Goal: Task Accomplishment & Management: Manage account settings

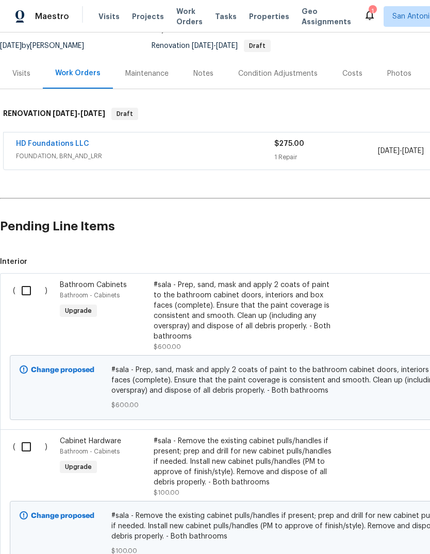
scroll to position [98, 0]
click at [243, 327] on div "#sala - Prep, sand, mask and apply 2 coats of paint to the bathroom cabinet doo…" at bounding box center [244, 311] width 181 height 62
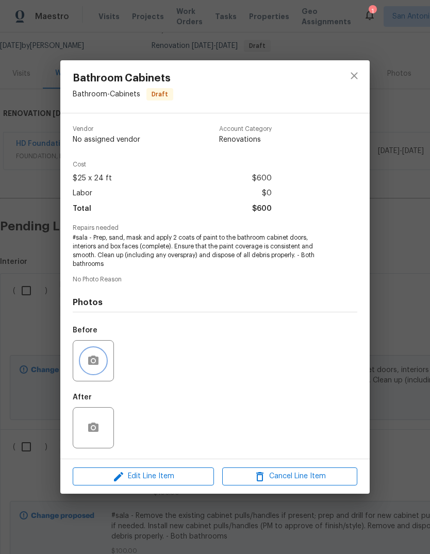
click at [98, 364] on icon "button" at bounding box center [93, 360] width 10 height 9
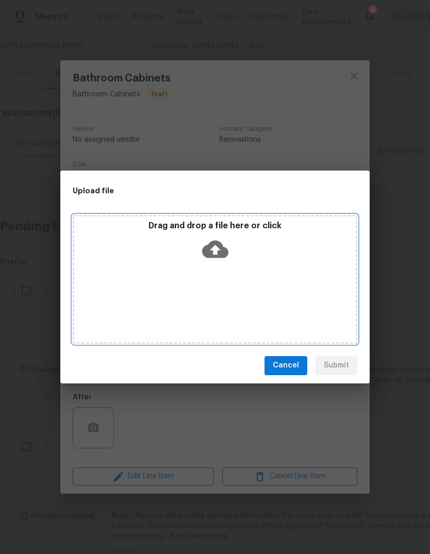
click at [218, 259] on icon at bounding box center [215, 249] width 26 height 26
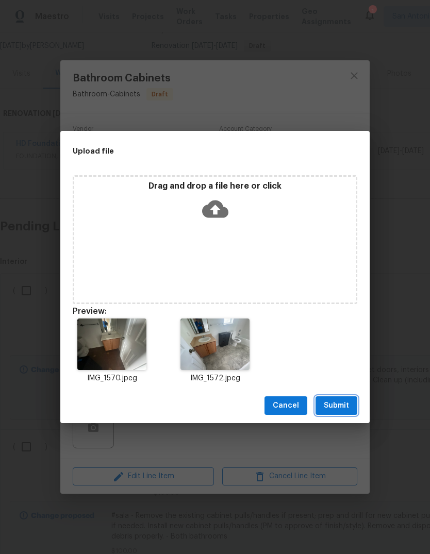
click at [340, 400] on span "Submit" at bounding box center [336, 405] width 25 height 13
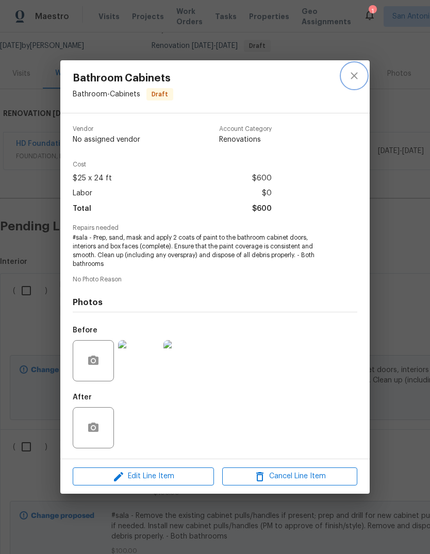
click at [358, 75] on icon "close" at bounding box center [354, 76] width 12 height 12
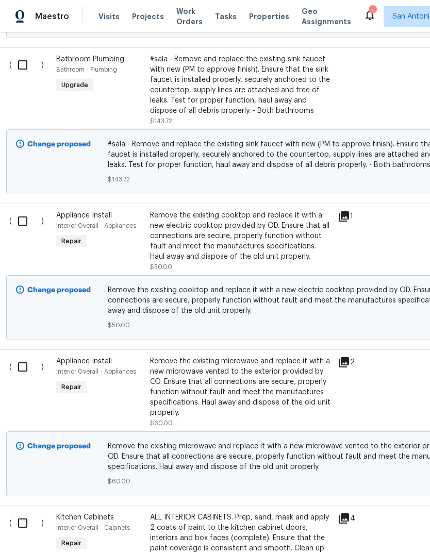
scroll to position [644, 3]
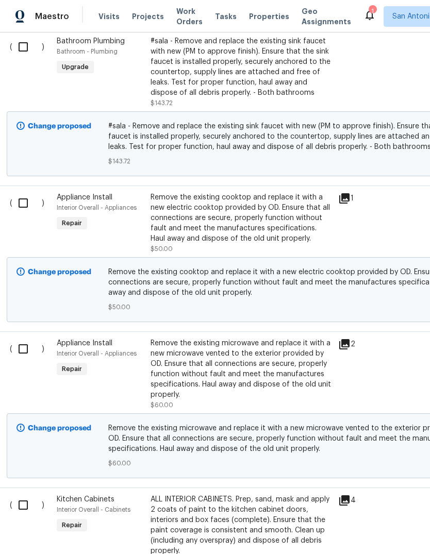
click at [271, 232] on div "Remove the existing cooktop and replace it with a new electric cooktop provided…" at bounding box center [240, 218] width 181 height 52
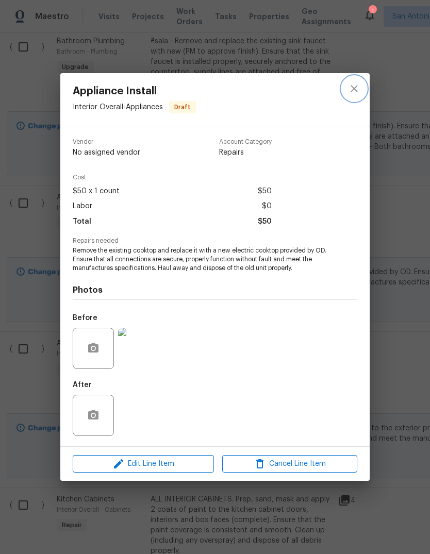
click at [356, 91] on icon "close" at bounding box center [354, 88] width 12 height 12
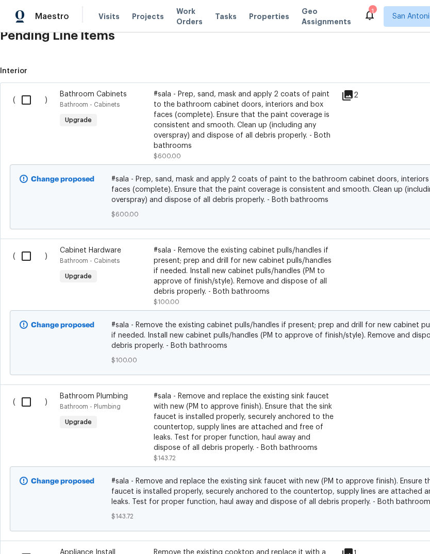
scroll to position [247, 0]
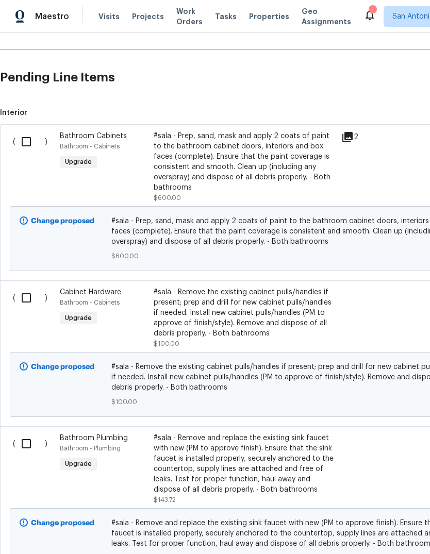
click at [230, 164] on div "#sala - Prep, sand, mask and apply 2 coats of paint to the bathroom cabinet doo…" at bounding box center [244, 162] width 181 height 62
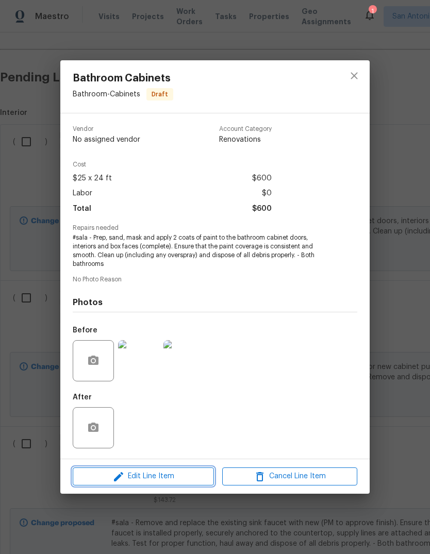
click at [172, 474] on span "Edit Line Item" at bounding box center [143, 476] width 135 height 13
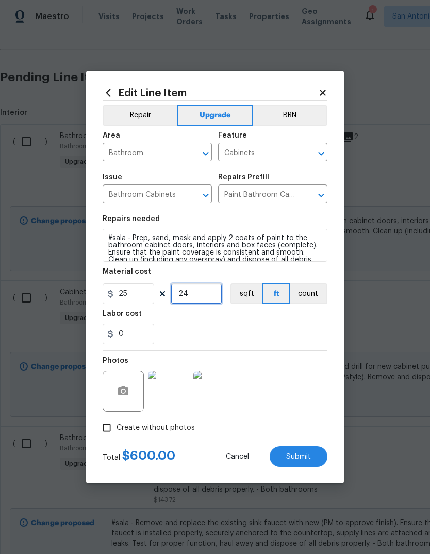
click at [203, 295] on input "24" at bounding box center [197, 293] width 52 height 21
type input "12"
click at [305, 341] on div "0" at bounding box center [215, 334] width 225 height 21
click at [302, 453] on span "Submit" at bounding box center [298, 457] width 25 height 8
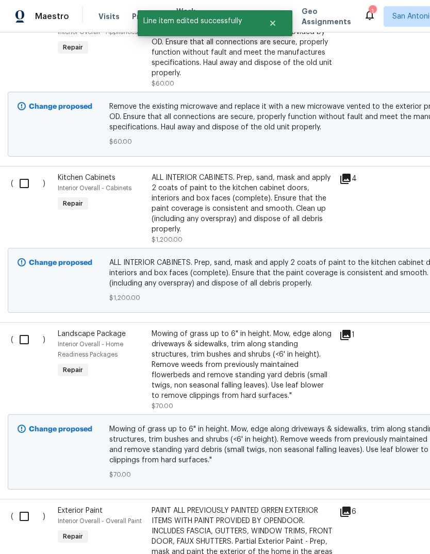
scroll to position [966, 2]
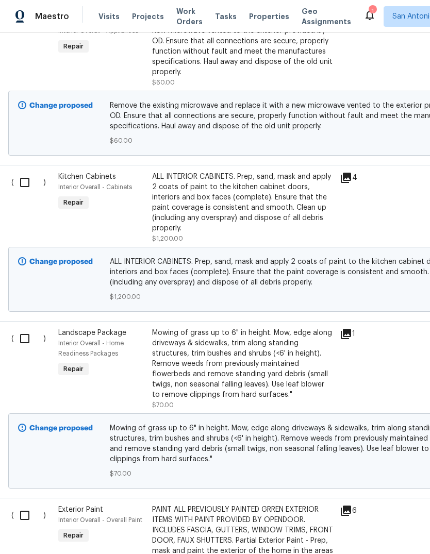
click at [232, 211] on div "ALL INTERIOR CABINETS. Prep, sand, mask and apply 2 coats of paint to the kitch…" at bounding box center [242, 203] width 181 height 62
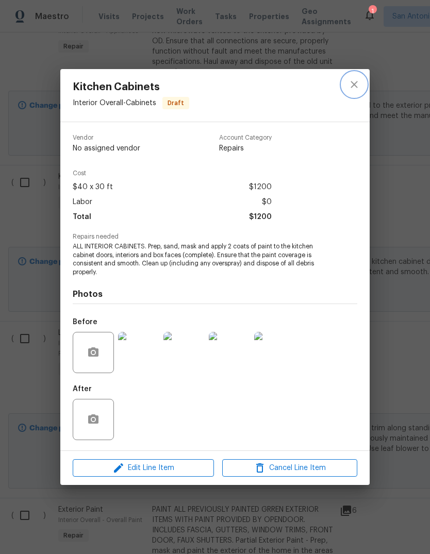
click at [354, 88] on icon "close" at bounding box center [354, 84] width 12 height 12
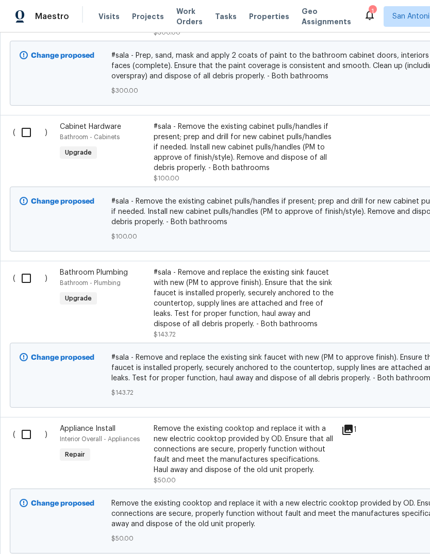
scroll to position [412, 0]
click at [235, 146] on div "#sala - Remove the existing cabinet pulls/handles if present; prep and drill fo…" at bounding box center [244, 148] width 181 height 52
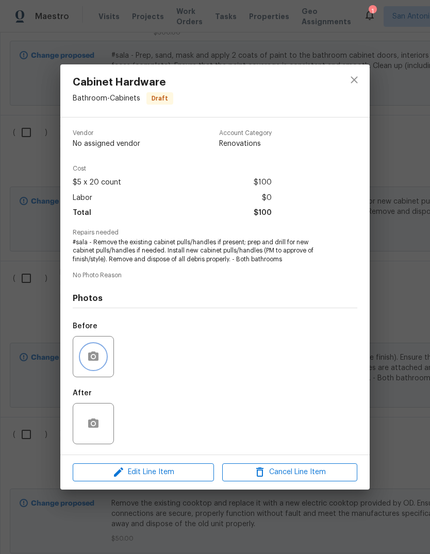
click at [92, 356] on icon "button" at bounding box center [93, 355] width 10 height 9
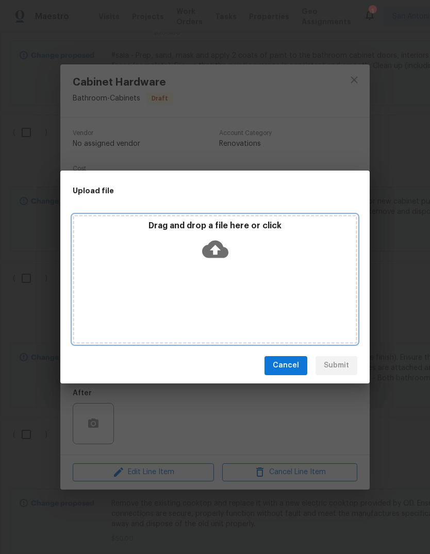
click at [222, 262] on div "Drag and drop a file here or click" at bounding box center [214, 243] width 281 height 44
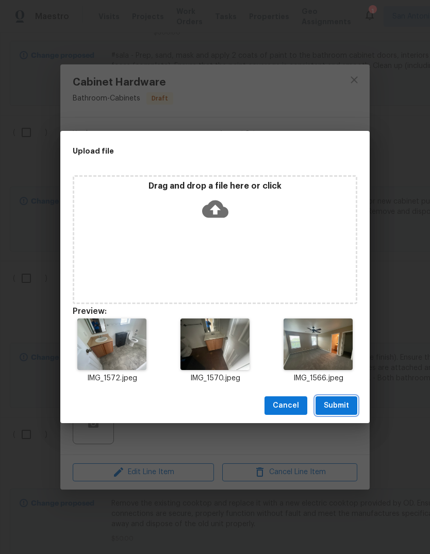
click at [341, 403] on span "Submit" at bounding box center [336, 405] width 25 height 13
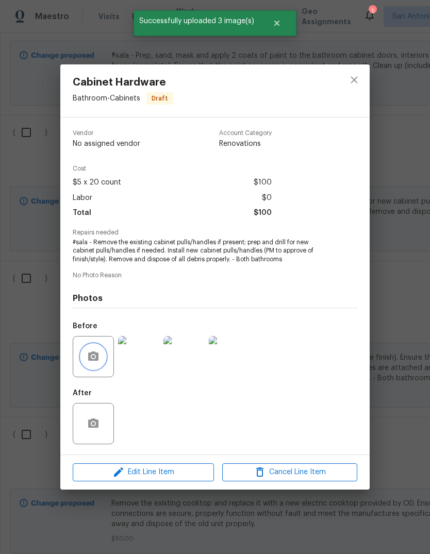
click at [98, 362] on icon "button" at bounding box center [93, 356] width 12 height 12
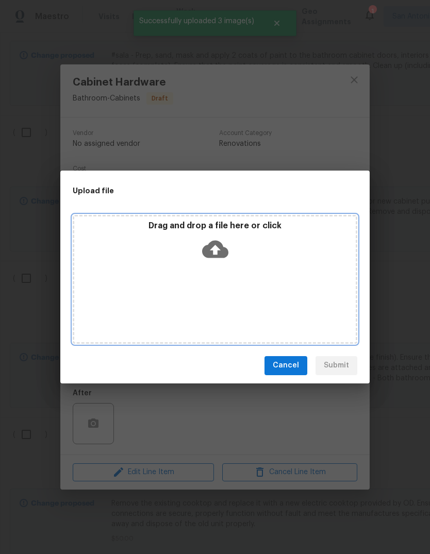
click at [223, 257] on icon at bounding box center [215, 249] width 26 height 18
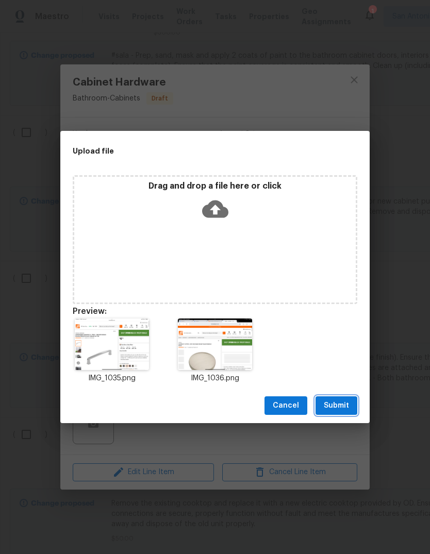
click at [339, 406] on span "Submit" at bounding box center [336, 405] width 25 height 13
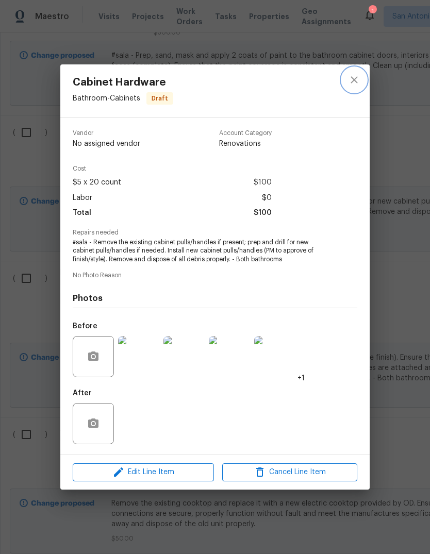
click at [358, 81] on icon "close" at bounding box center [354, 80] width 12 height 12
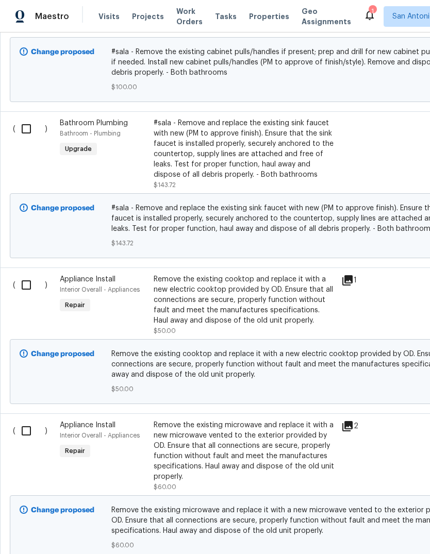
scroll to position [563, 0]
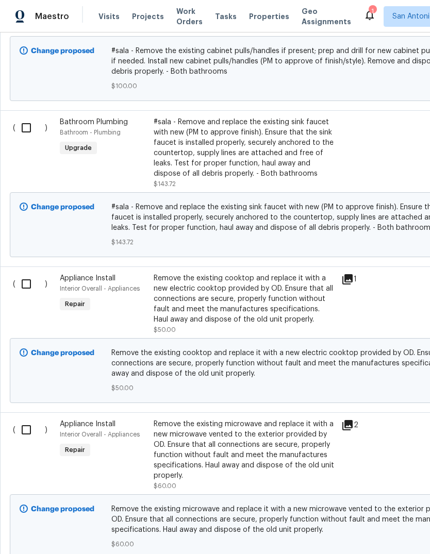
click at [243, 156] on div "#sala - Remove and replace the existing sink faucet with new (PM to approve fin…" at bounding box center [244, 148] width 181 height 62
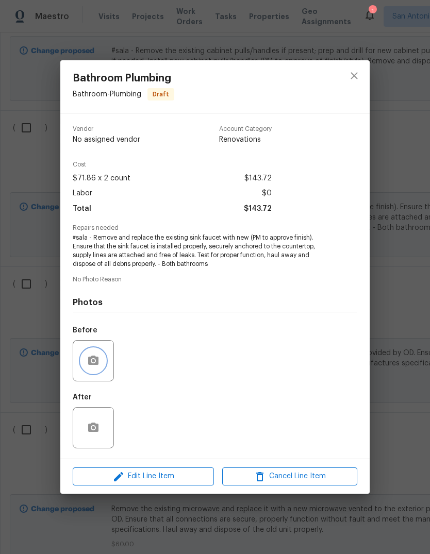
click at [98, 361] on icon "button" at bounding box center [93, 360] width 10 height 9
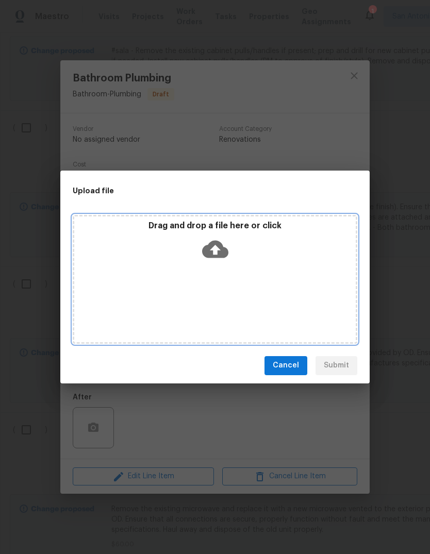
click at [222, 266] on div "Drag and drop a file here or click" at bounding box center [215, 279] width 284 height 129
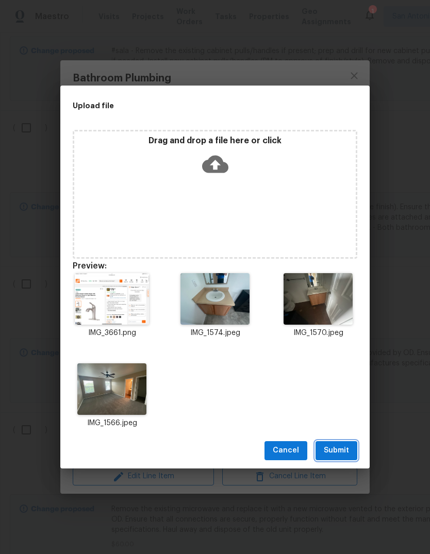
click at [335, 452] on span "Submit" at bounding box center [336, 450] width 25 height 13
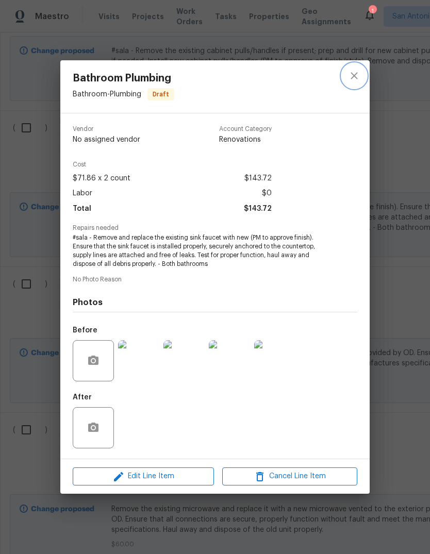
click at [356, 76] on icon "close" at bounding box center [353, 75] width 7 height 7
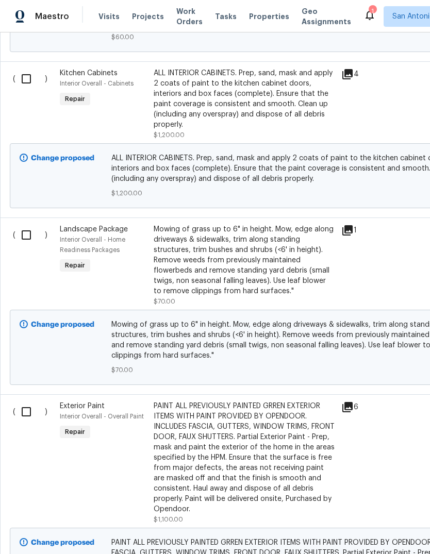
scroll to position [1069, 0]
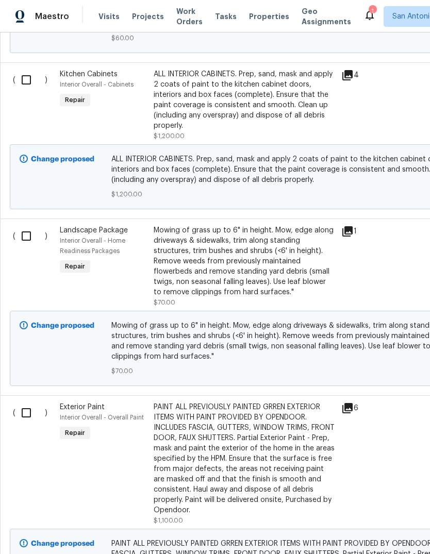
click at [250, 105] on div "ALL INTERIOR CABINETS. Prep, sand, mask and apply 2 coats of paint to the kitch…" at bounding box center [244, 100] width 181 height 62
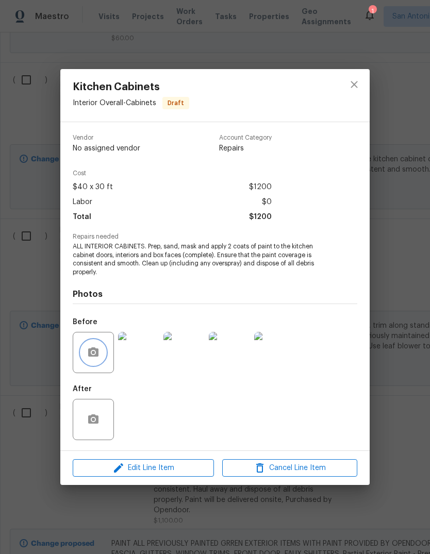
click at [99, 352] on icon "button" at bounding box center [93, 352] width 12 height 12
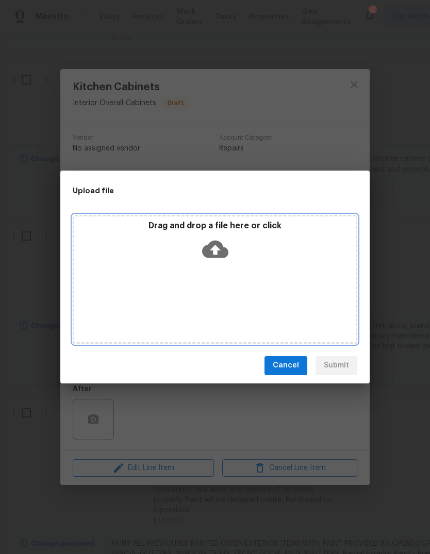
click at [213, 261] on icon at bounding box center [215, 249] width 26 height 26
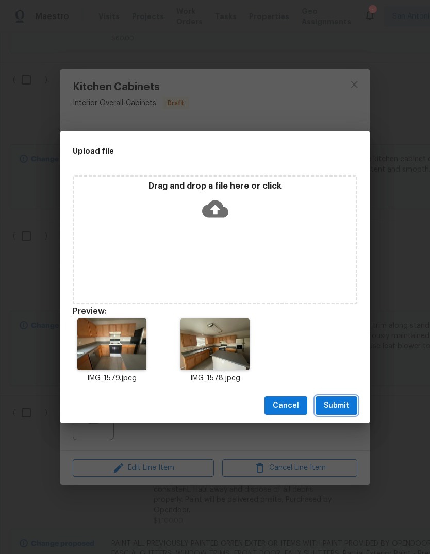
click at [337, 403] on span "Submit" at bounding box center [336, 405] width 25 height 13
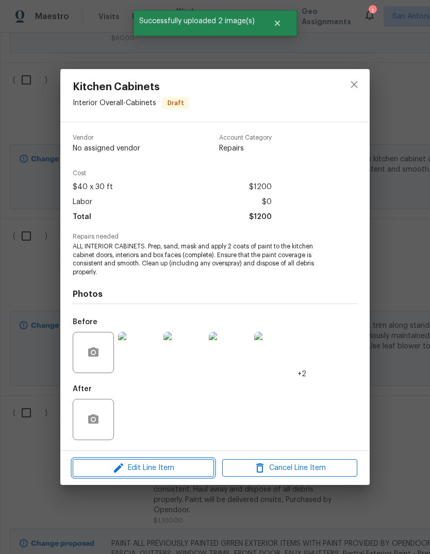
click at [172, 468] on span "Edit Line Item" at bounding box center [143, 468] width 135 height 13
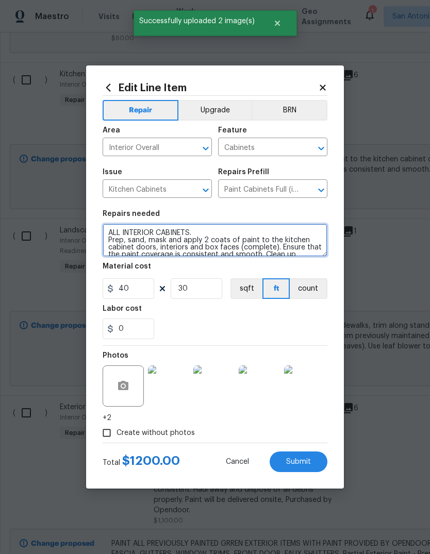
click at [141, 234] on textarea "ALL INTERIOR CABINETS. Prep, sand, mask and apply 2 coats of paint to the kitch…" at bounding box center [215, 240] width 225 height 33
click at [142, 235] on textarea "ALL INTERIOR CABINETS. Prep, sand, mask and apply 2 coats of paint to the kitch…" at bounding box center [215, 240] width 225 height 33
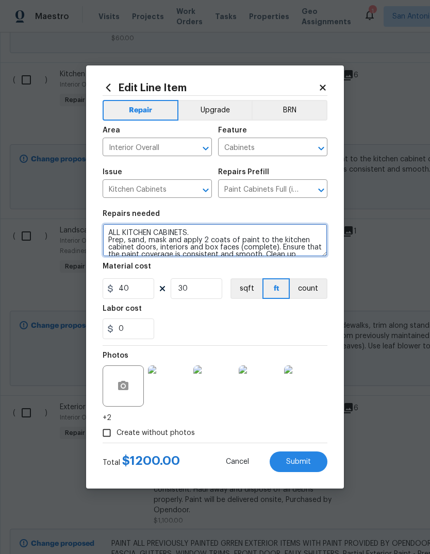
type textarea "ALL KITCHEN CABINETS. Prep, sand, mask and apply 2 coats of paint to the kitche…"
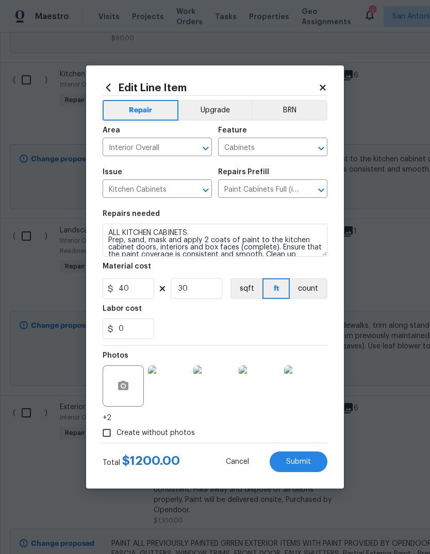
click at [249, 320] on div "0" at bounding box center [215, 328] width 225 height 21
click at [204, 292] on input "30" at bounding box center [197, 288] width 52 height 21
click at [249, 317] on div "Labor cost" at bounding box center [215, 311] width 225 height 13
click at [203, 289] on input "24" at bounding box center [197, 288] width 52 height 21
type input "28"
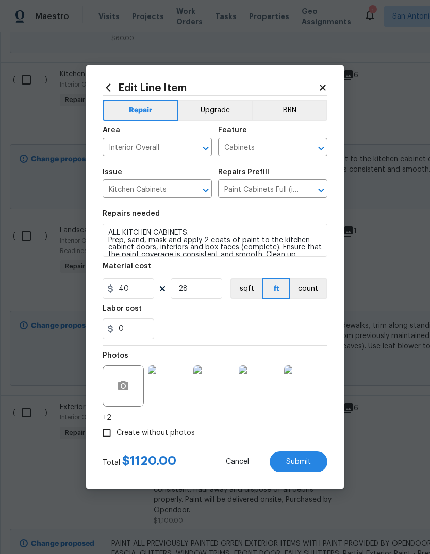
click at [289, 319] on div "0" at bounding box center [215, 328] width 225 height 21
click at [303, 460] on span "Submit" at bounding box center [298, 462] width 25 height 8
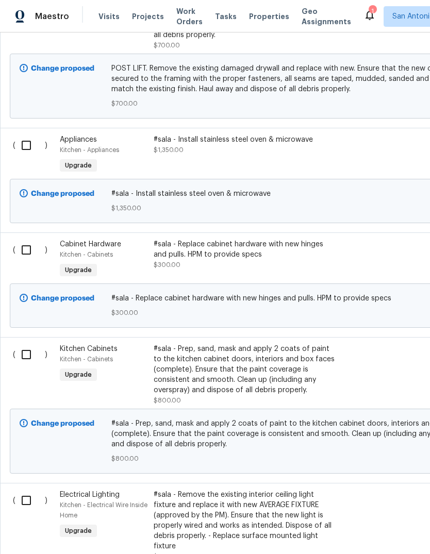
scroll to position [2105, 0]
click at [235, 259] on div "#sala - Replace cabinet hardware with new hinges and pulls. HPM to provide specs" at bounding box center [244, 249] width 181 height 21
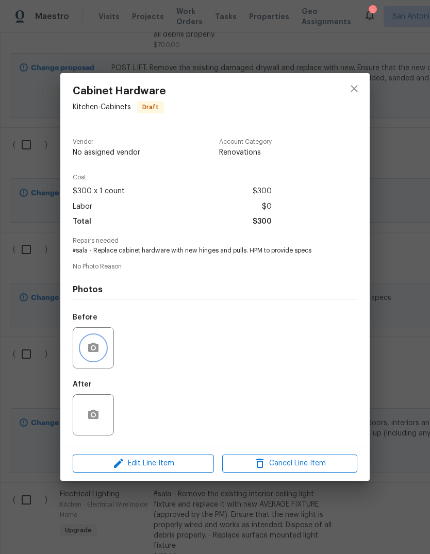
click at [102, 348] on button "button" at bounding box center [93, 347] width 25 height 25
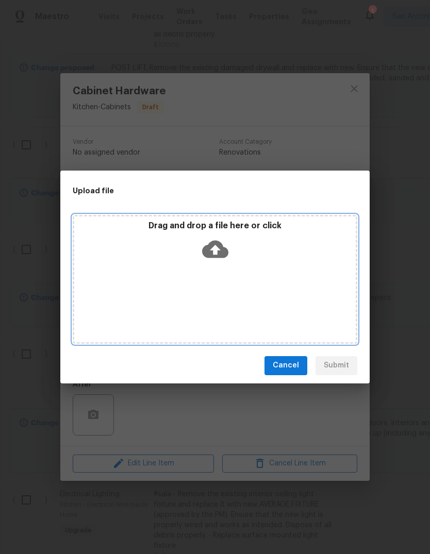
click at [221, 253] on icon at bounding box center [215, 249] width 26 height 18
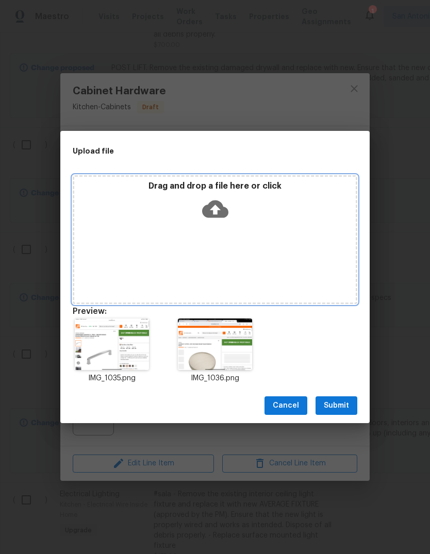
click at [226, 220] on icon at bounding box center [215, 209] width 26 height 26
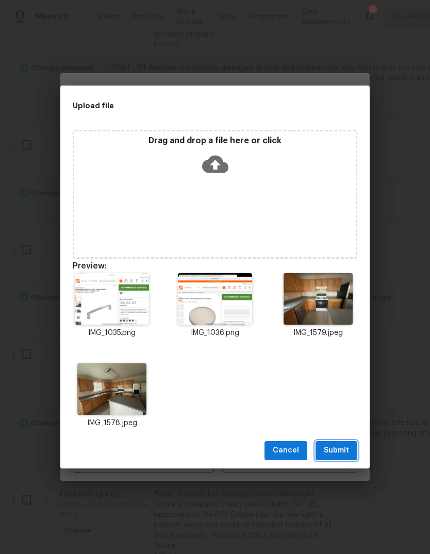
click at [338, 445] on span "Submit" at bounding box center [336, 450] width 25 height 13
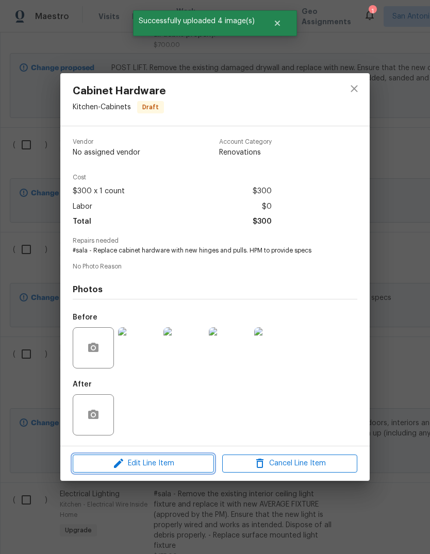
click at [171, 458] on button "Edit Line Item" at bounding box center [143, 463] width 141 height 18
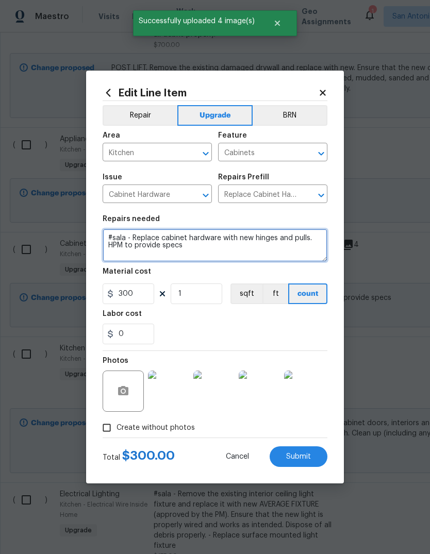
click at [243, 239] on textarea "#sala - Replace cabinet hardware with new hinges and pulls. HPM to provide specs" at bounding box center [215, 245] width 225 height 33
click at [243, 238] on textarea "#sala - Replace cabinet hardware with new hinges and pulls. HPM to provide specs" at bounding box center [215, 245] width 225 height 33
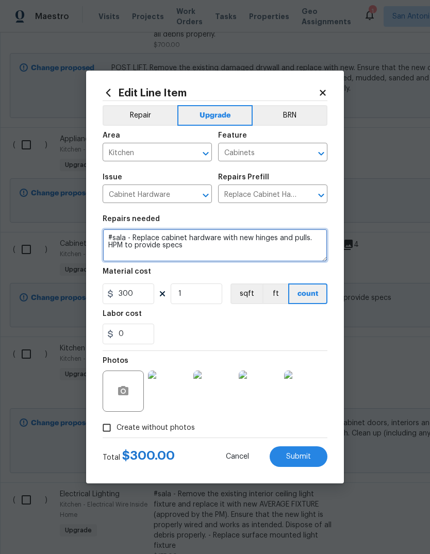
click at [246, 237] on textarea "#sala - Replace cabinet hardware with new hinges and pulls. HPM to provide specs" at bounding box center [215, 245] width 225 height 33
type textarea "#sala - Replace cabinet hardware with NEW HINGES AND PULLS. HPM to provide specs"
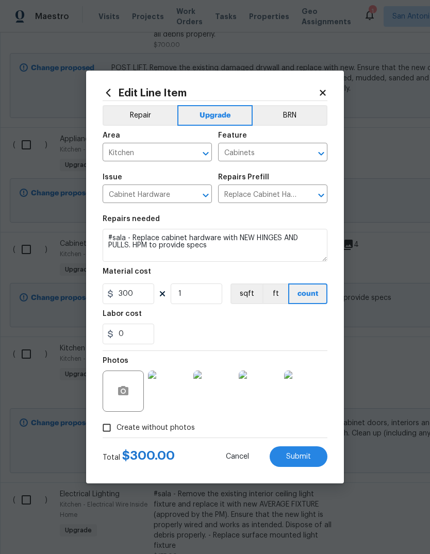
click at [312, 384] on img at bounding box center [304, 390] width 41 height 41
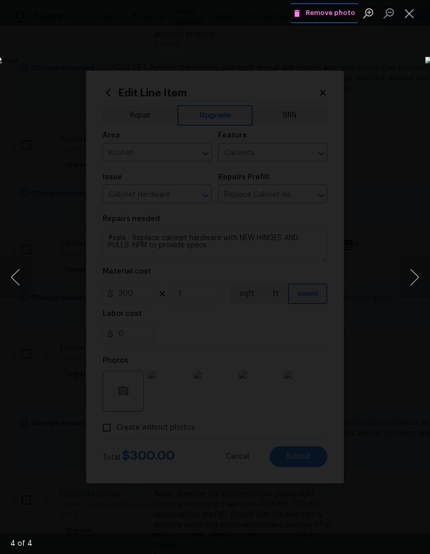
click at [335, 13] on span "Remove photo" at bounding box center [324, 13] width 62 height 12
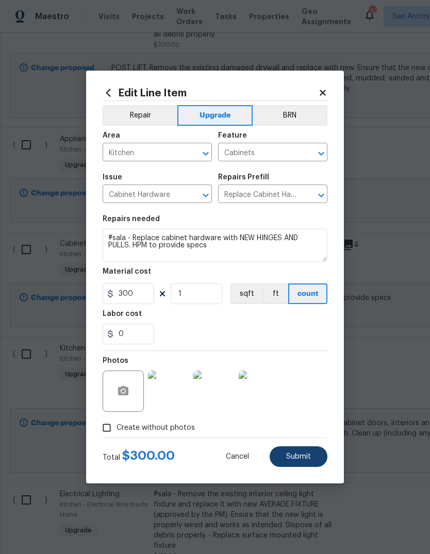
click at [302, 456] on span "Submit" at bounding box center [298, 457] width 25 height 8
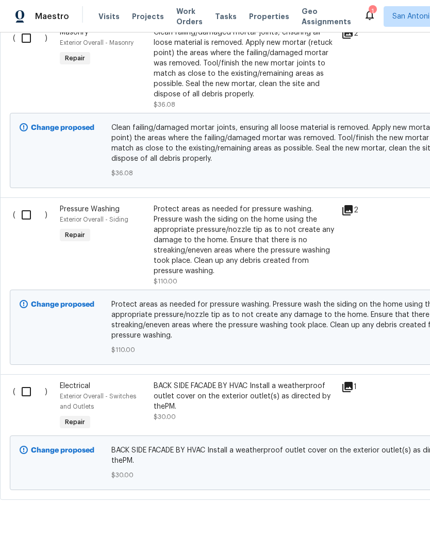
scroll to position [3278, 0]
